Goal: Task Accomplishment & Management: Use online tool/utility

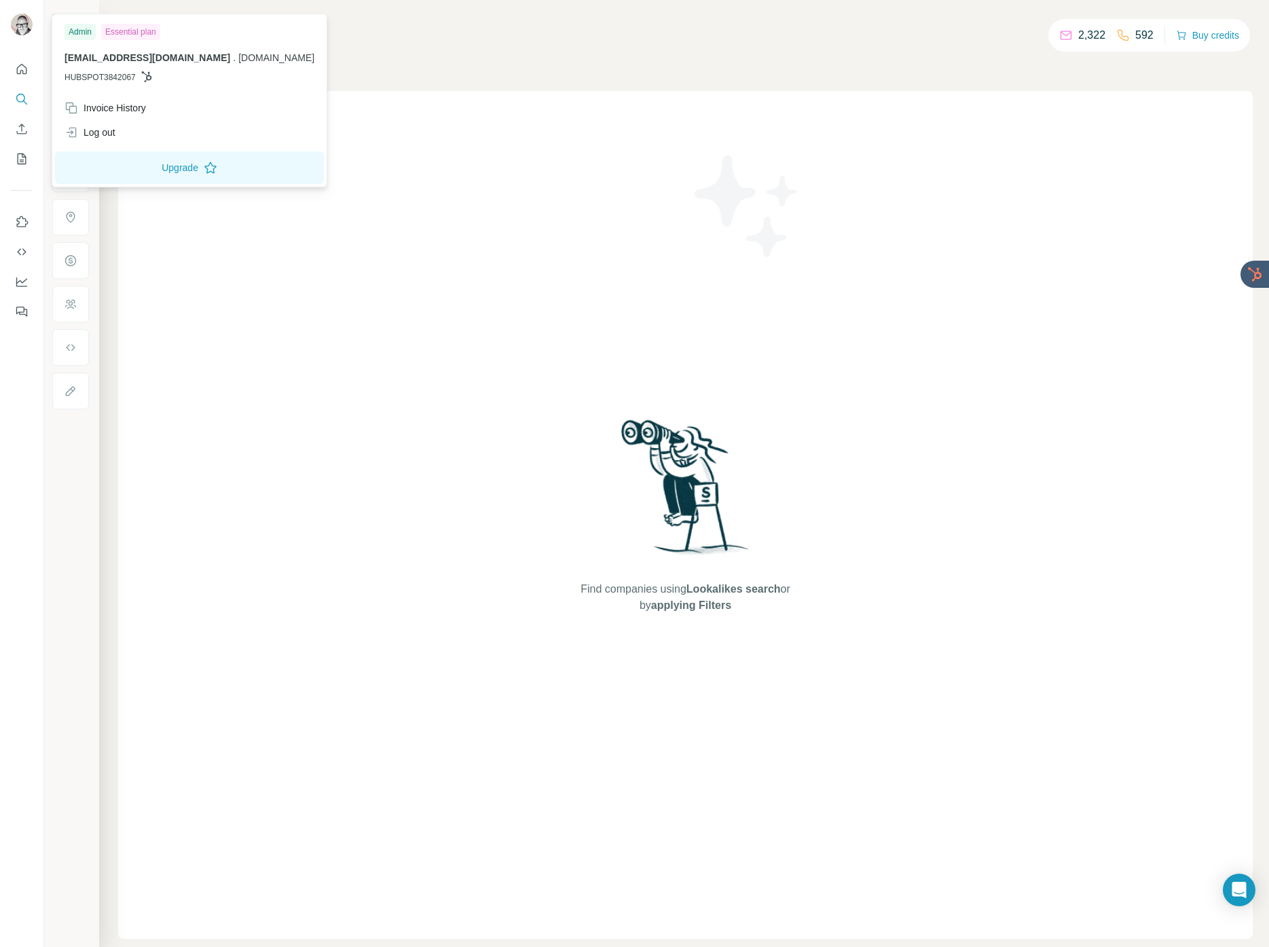
drag, startPoint x: 134, startPoint y: 30, endPoint x: 141, endPoint y: 31, distance: 6.8
click at [133, 30] on div "Essential plan" at bounding box center [130, 32] width 59 height 16
